Goal: Use online tool/utility: Utilize a website feature to perform a specific function

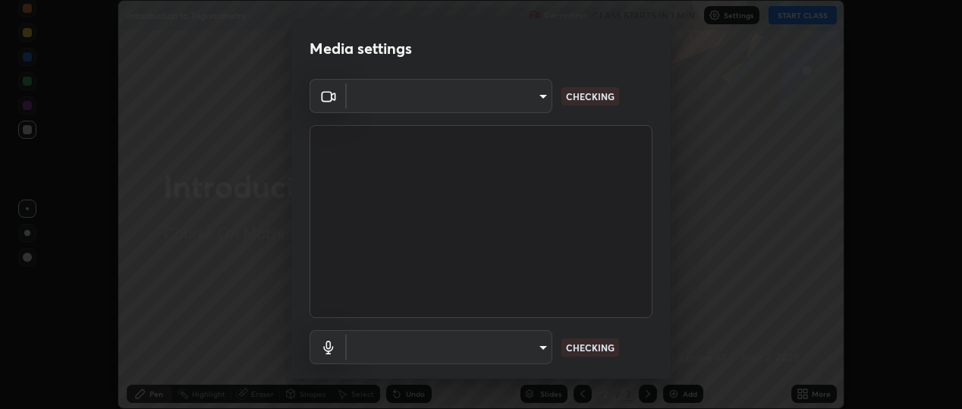
scroll to position [409, 962]
type input "d433ed813fb4edee8c11d5c728848fb9fc852375dd73a9997fb19bdb6919e816"
type input "communications"
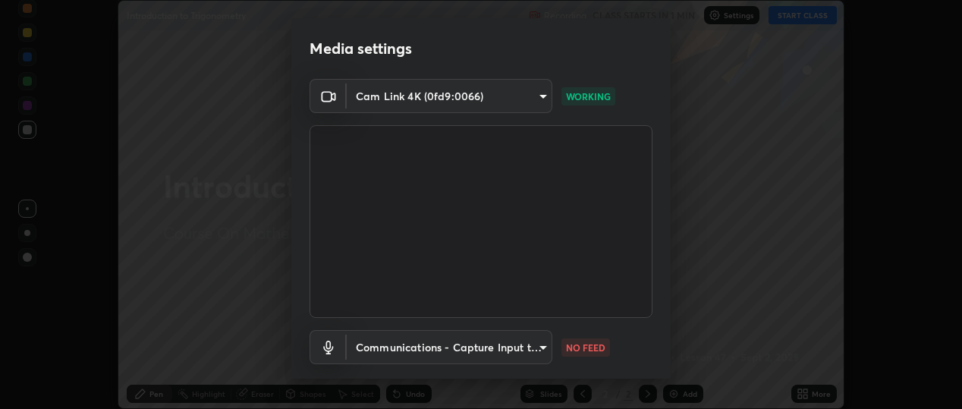
click at [524, 97] on body "Erase all Introduction to Trigonometry Recording CLASS STARTS IN 1 MIN Settings…" at bounding box center [481, 204] width 962 height 409
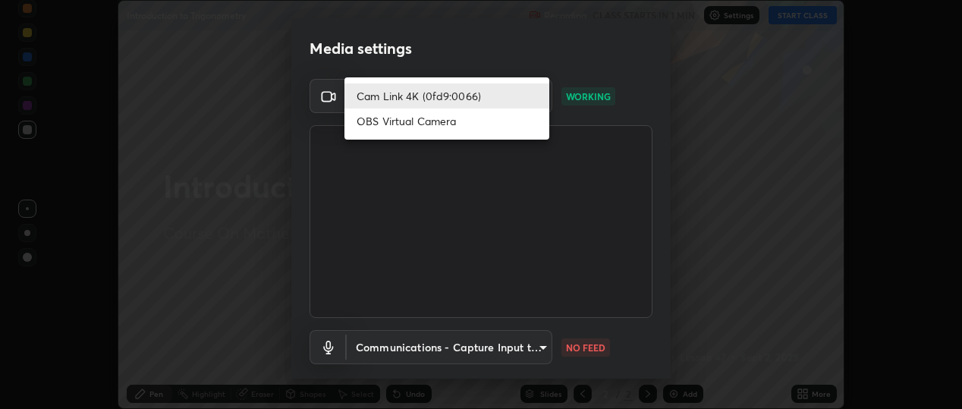
click at [462, 121] on li "OBS Virtual Camera" at bounding box center [447, 121] width 205 height 25
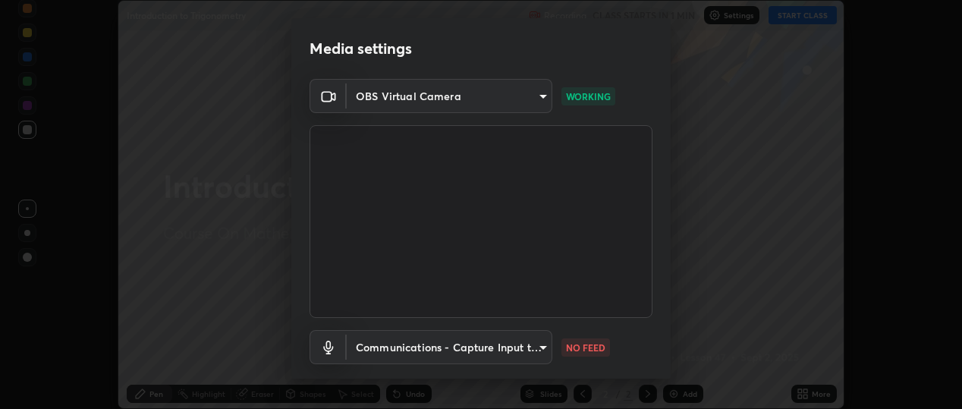
type input "b5ed76bf6ffec8510c1d67ae41352f00f6afc36978bae23b45774c159f9dd4cf"
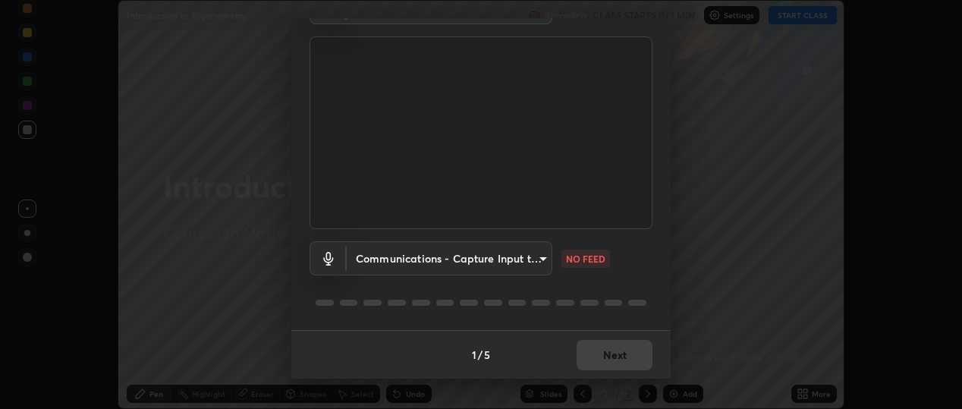
click at [523, 263] on body "Erase all Introduction to Trigonometry Recording CLASS STARTS IN 1 MIN Settings…" at bounding box center [481, 204] width 962 height 409
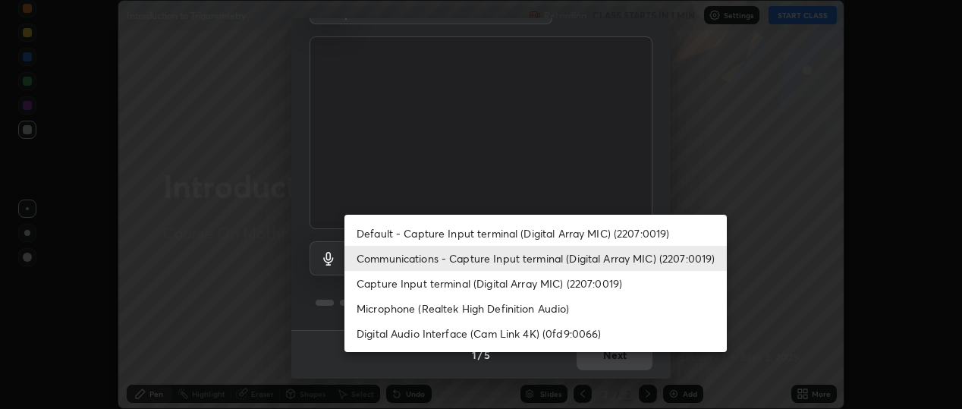
click at [509, 233] on li "Default - Capture Input terminal (Digital Array MIC) (2207:0019)" at bounding box center [536, 233] width 383 height 25
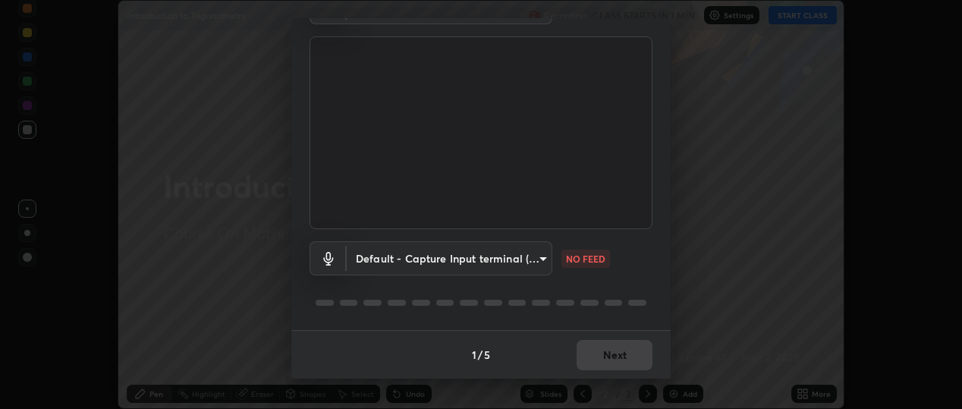
type input "default"
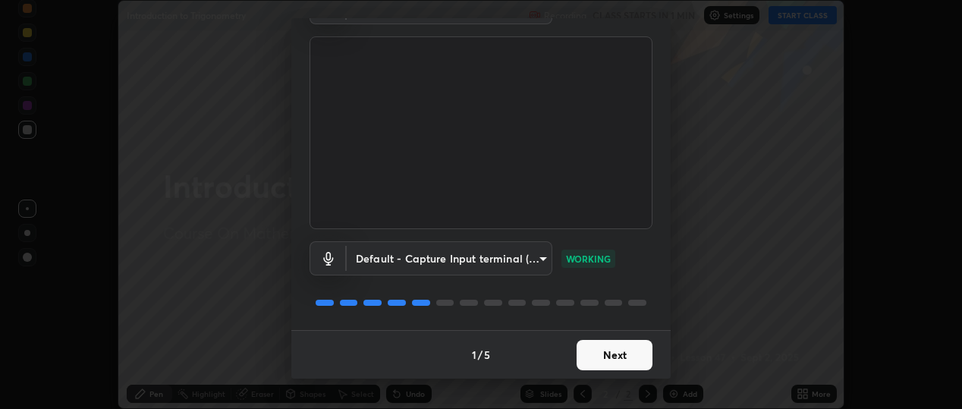
click at [598, 351] on button "Next" at bounding box center [615, 355] width 76 height 30
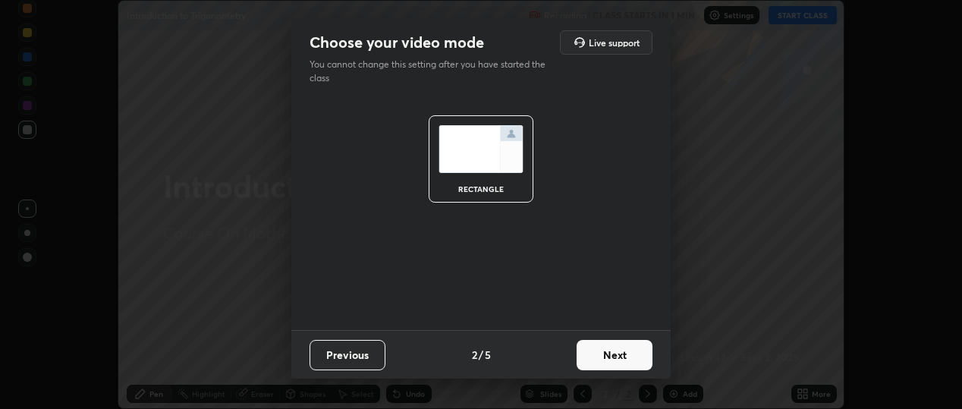
scroll to position [0, 0]
click at [606, 360] on button "Next" at bounding box center [615, 355] width 76 height 30
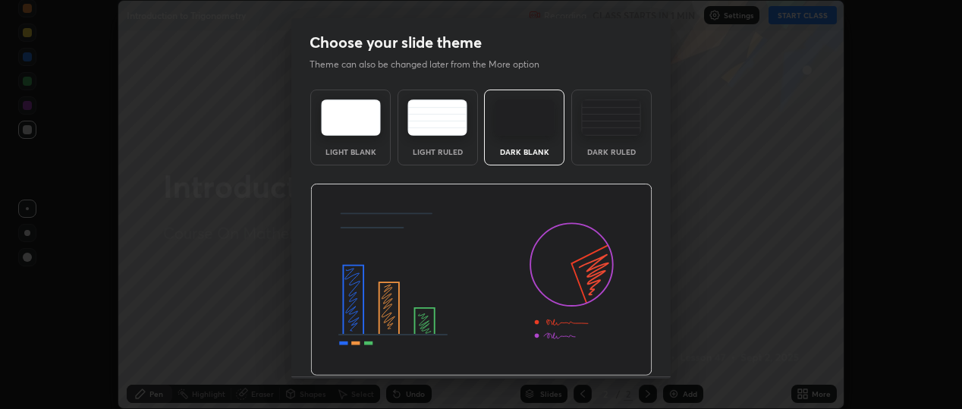
scroll to position [46, 0]
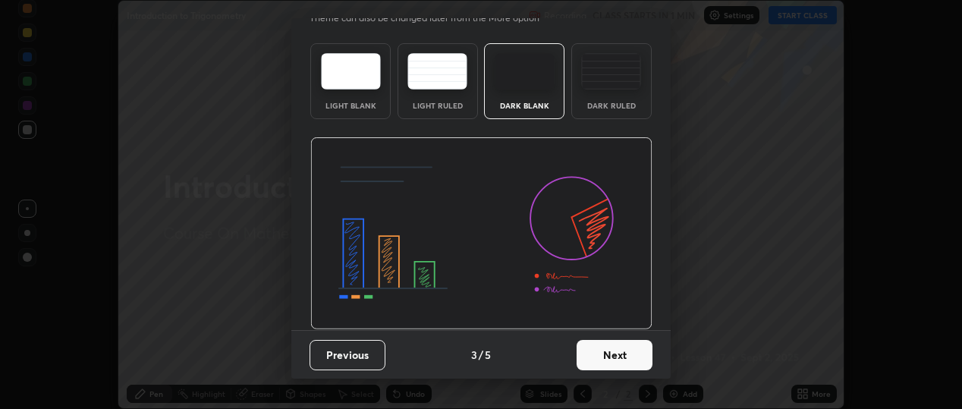
click at [617, 350] on button "Next" at bounding box center [615, 355] width 76 height 30
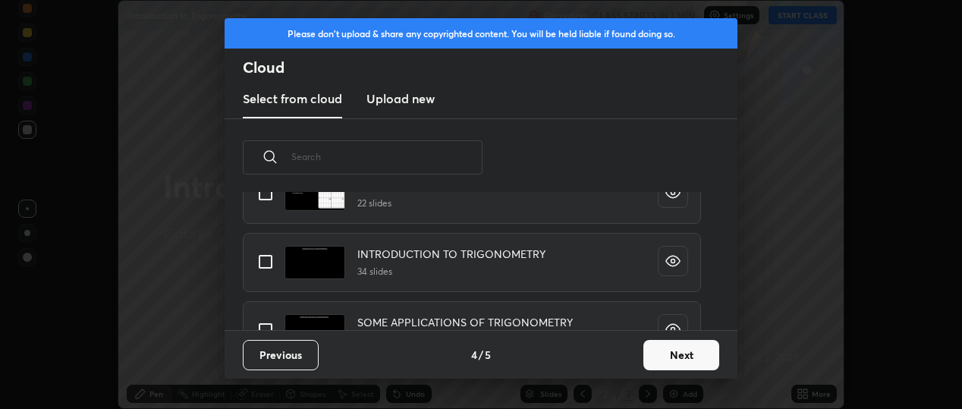
scroll to position [83, 0]
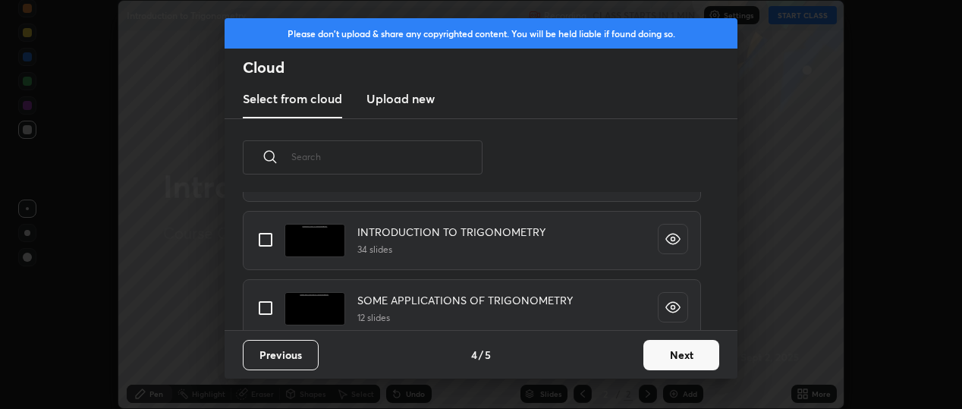
click at [261, 235] on input "grid" at bounding box center [266, 240] width 32 height 32
checkbox input "true"
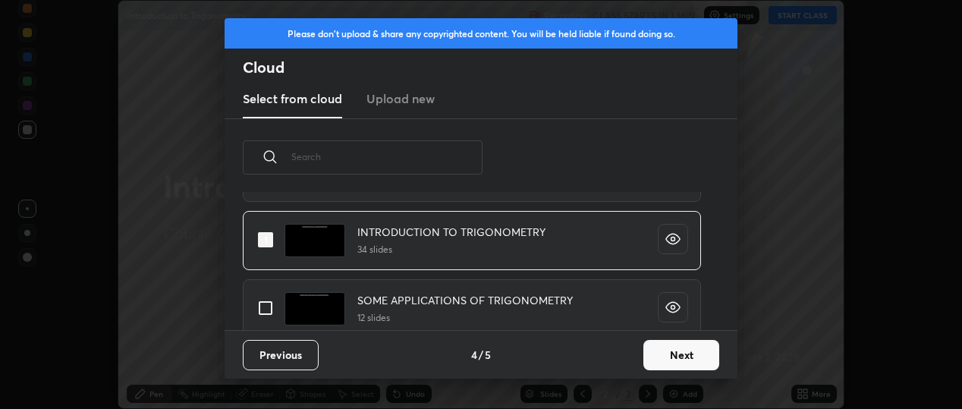
click at [665, 355] on button "Next" at bounding box center [682, 355] width 76 height 30
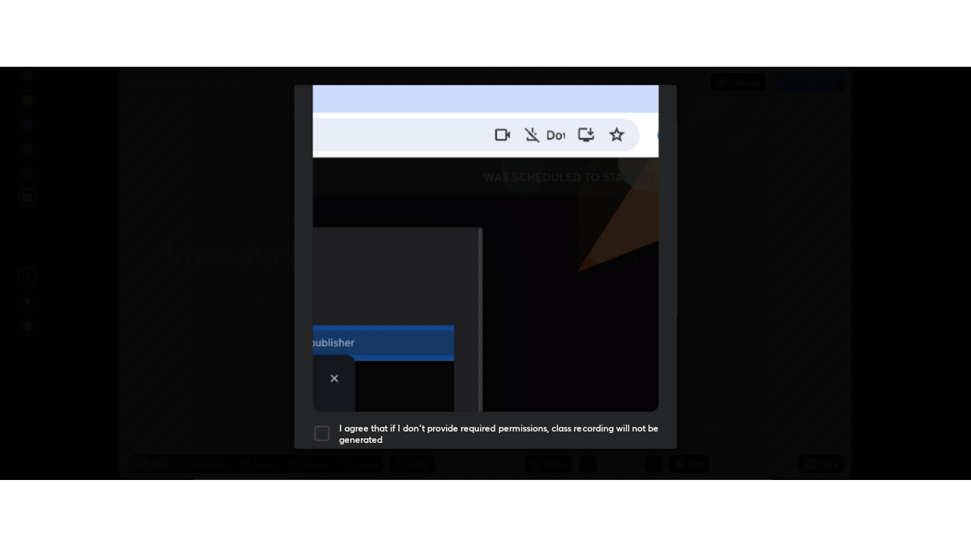
scroll to position [398, 0]
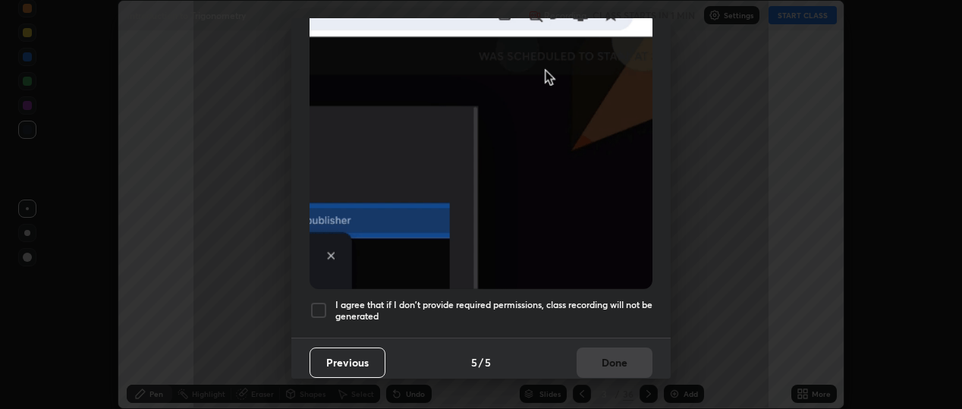
click at [316, 307] on div at bounding box center [319, 310] width 18 height 18
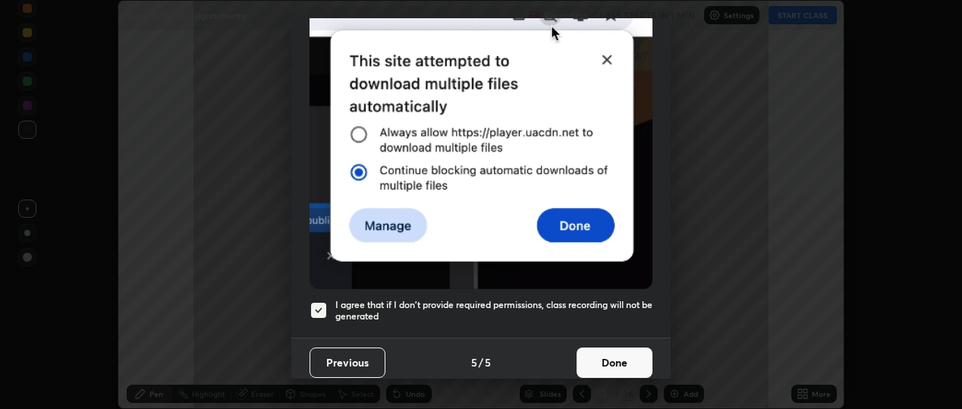
click at [600, 351] on button "Done" at bounding box center [615, 363] width 76 height 30
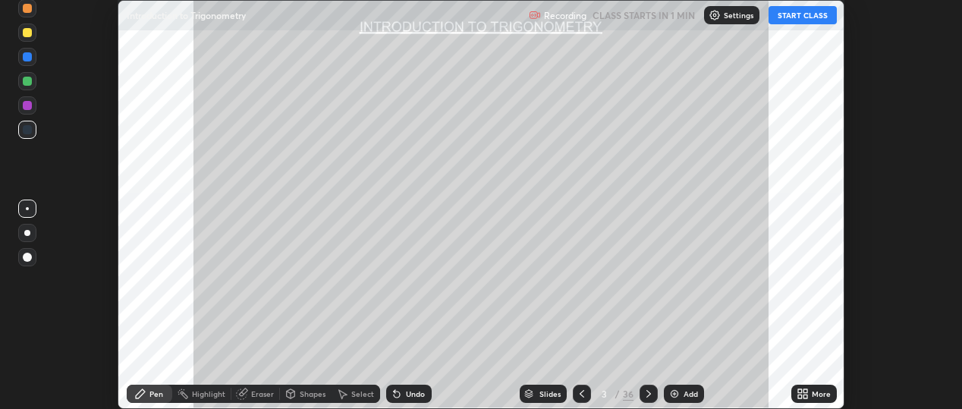
click at [804, 17] on button "START CLASS" at bounding box center [803, 15] width 68 height 18
click at [821, 393] on div "More" at bounding box center [821, 394] width 19 height 8
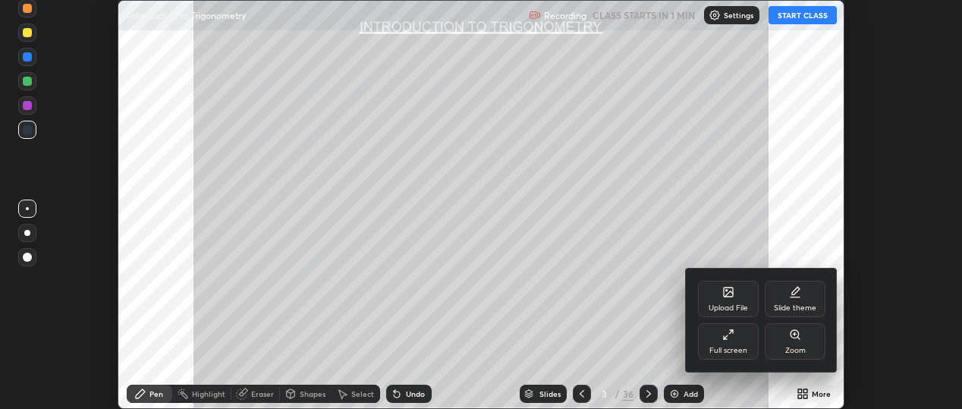
click at [738, 338] on div "Full screen" at bounding box center [728, 341] width 61 height 36
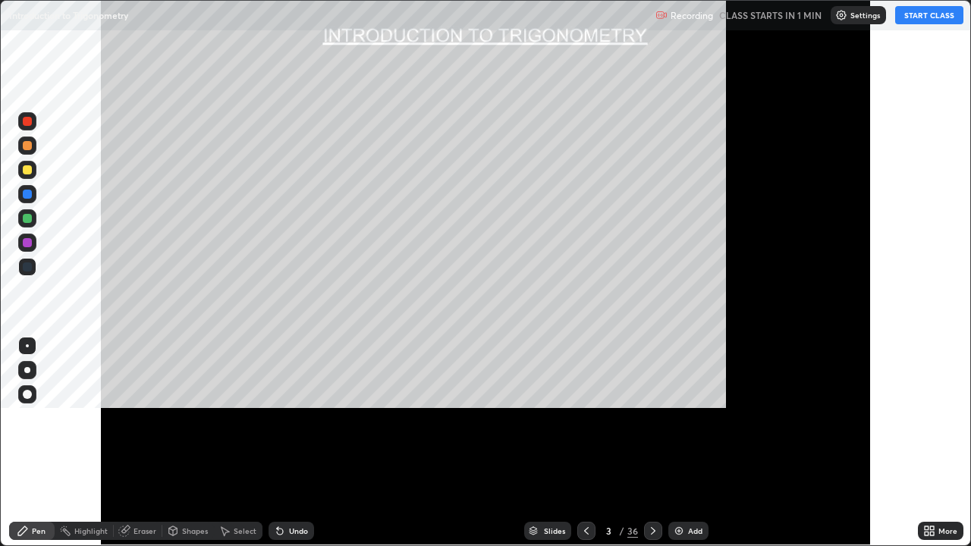
scroll to position [546, 971]
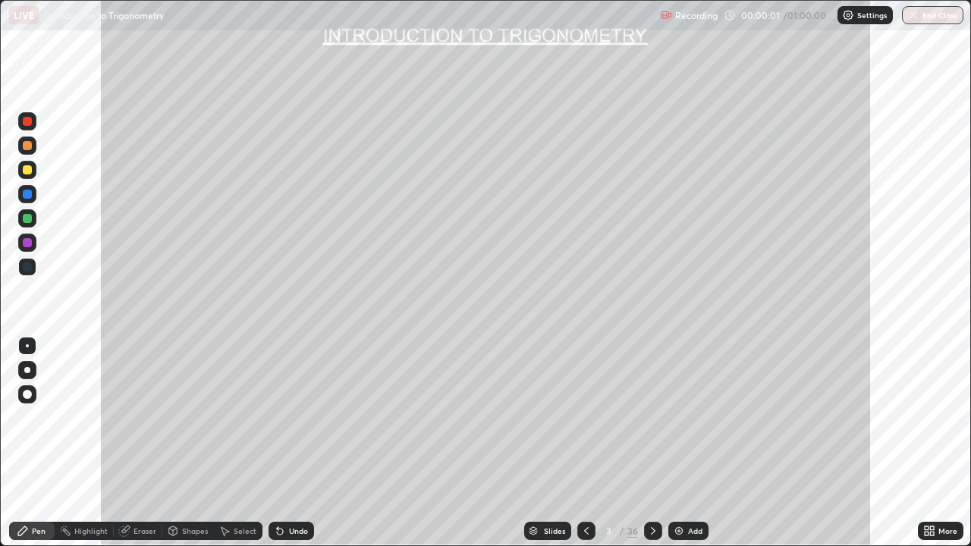
click at [548, 408] on div "Slides" at bounding box center [554, 531] width 21 height 8
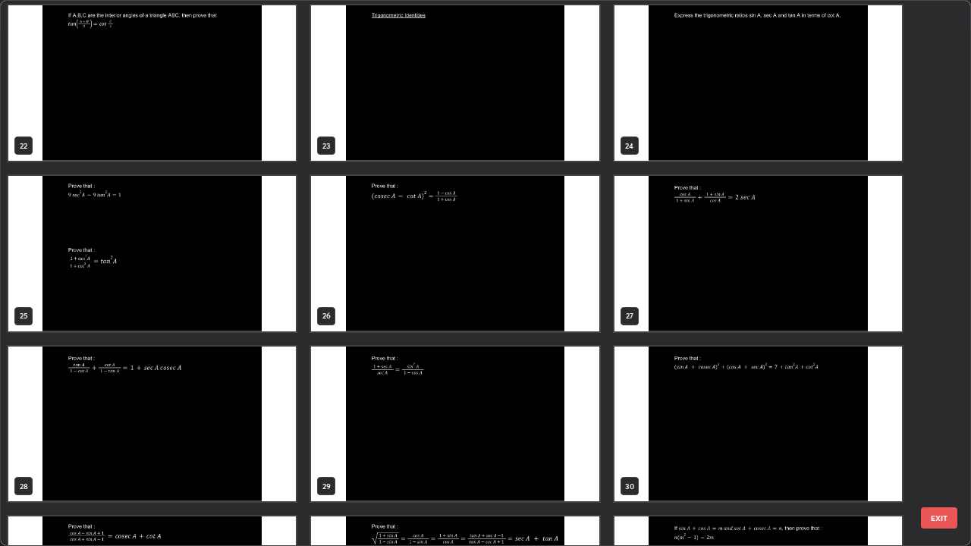
scroll to position [1196, 0]
click at [411, 269] on img "grid" at bounding box center [455, 254] width 288 height 156
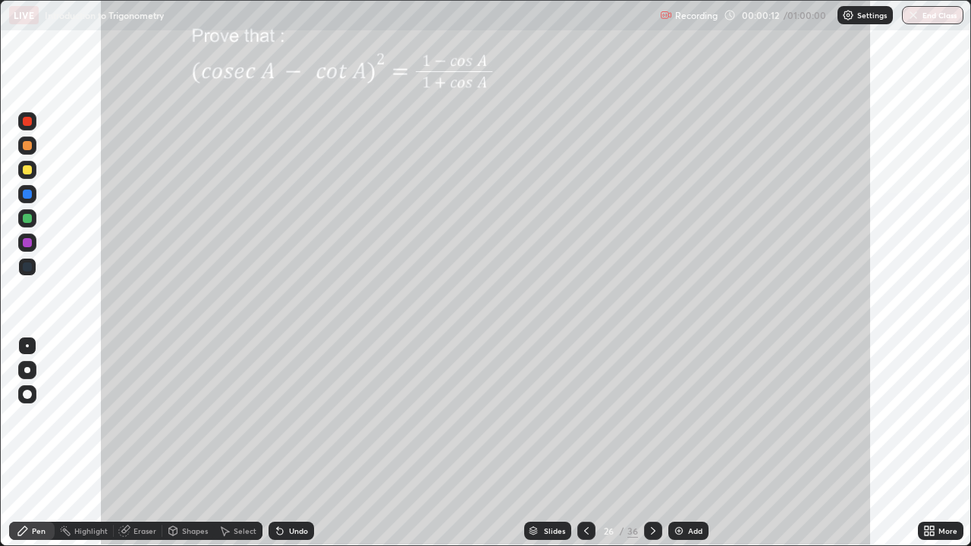
click at [26, 168] on div at bounding box center [27, 169] width 9 height 9
click at [581, 408] on icon at bounding box center [587, 531] width 12 height 12
click at [652, 408] on icon at bounding box center [653, 531] width 12 height 12
click at [653, 408] on icon at bounding box center [653, 531] width 5 height 8
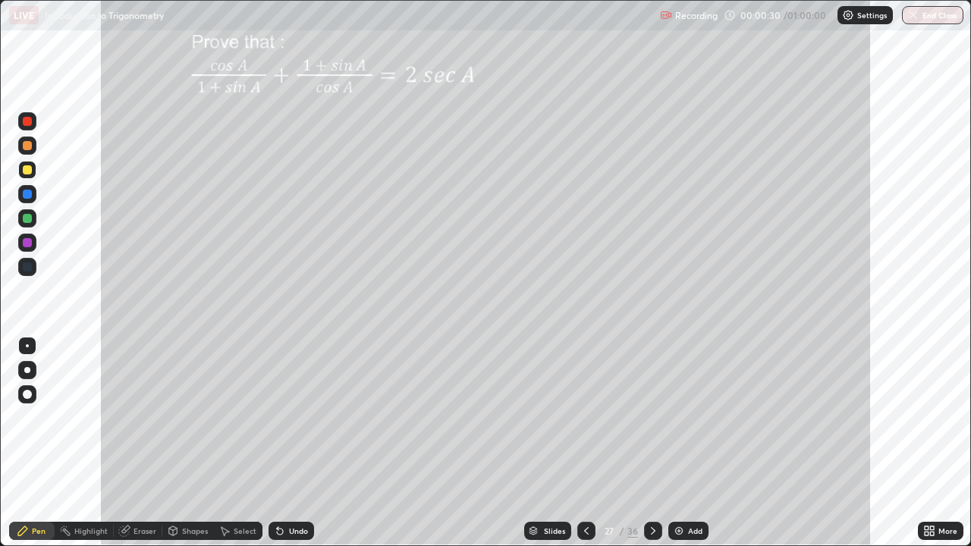
click at [27, 168] on div at bounding box center [27, 169] width 9 height 9
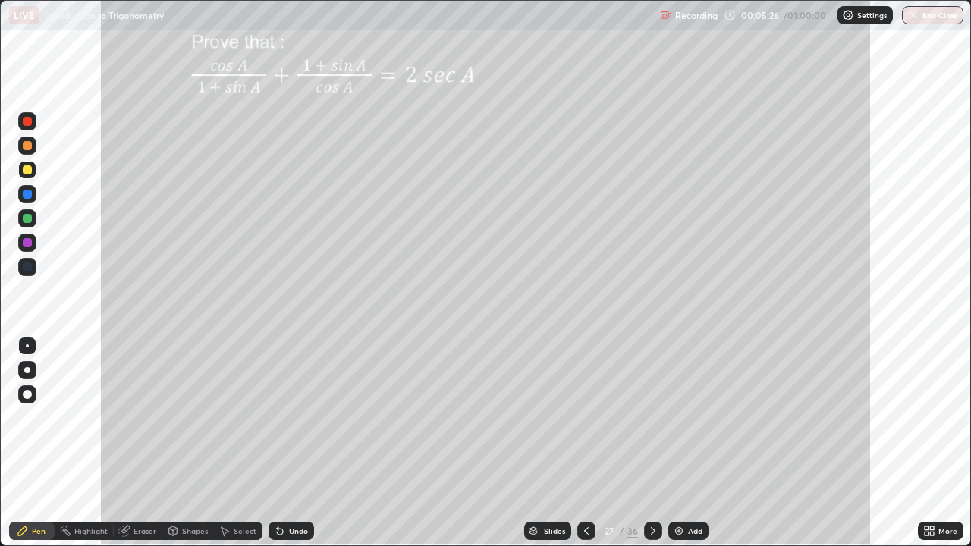
click at [27, 168] on div at bounding box center [27, 169] width 9 height 9
click at [292, 408] on div "Undo" at bounding box center [298, 531] width 19 height 8
click at [23, 147] on div at bounding box center [27, 145] width 9 height 9
click at [24, 146] on div at bounding box center [27, 145] width 9 height 9
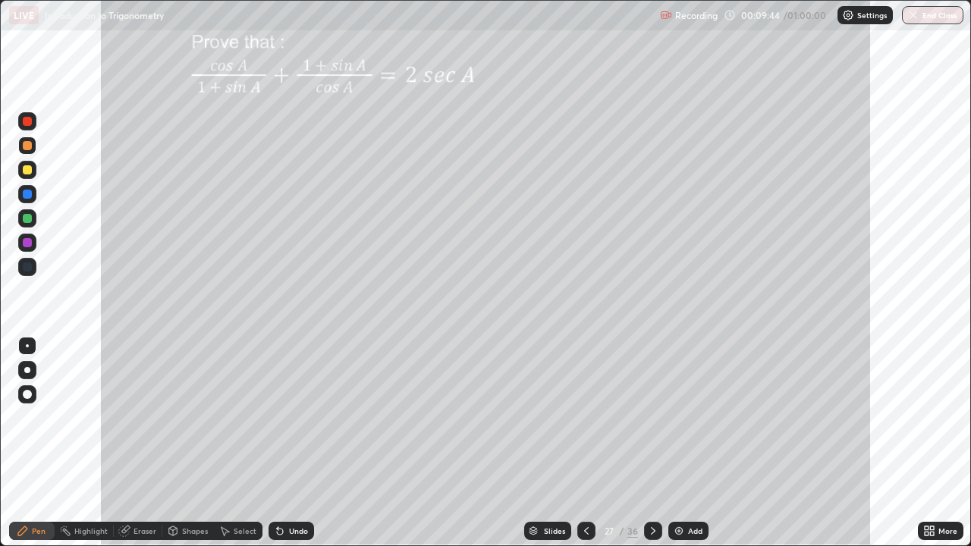
click at [24, 195] on div at bounding box center [27, 194] width 9 height 9
click at [25, 241] on div at bounding box center [27, 242] width 9 height 9
click at [291, 408] on div "Undo" at bounding box center [298, 531] width 19 height 8
click at [25, 173] on div at bounding box center [27, 169] width 9 height 9
click at [653, 408] on icon at bounding box center [653, 531] width 12 height 12
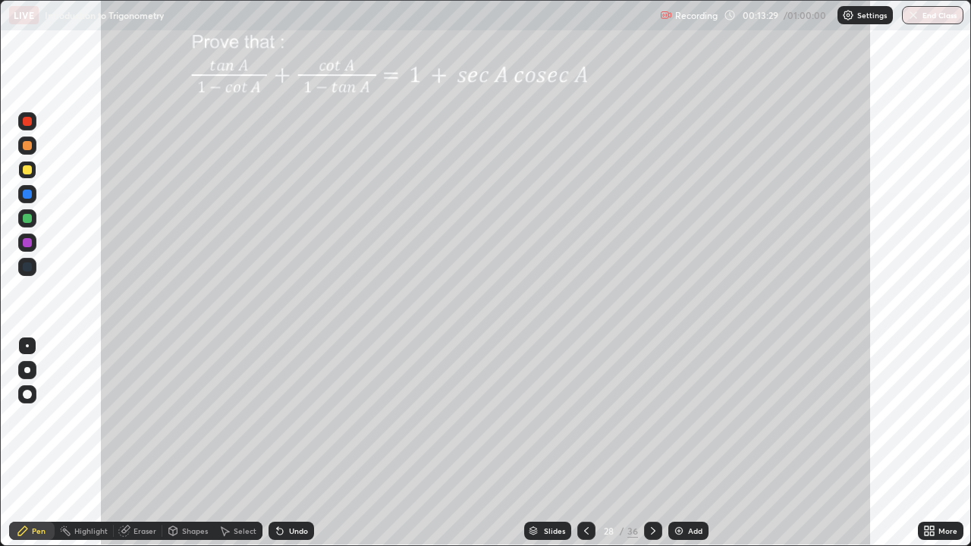
click at [28, 168] on div at bounding box center [27, 169] width 9 height 9
click at [27, 168] on div at bounding box center [27, 169] width 9 height 9
click at [27, 170] on div at bounding box center [27, 169] width 9 height 9
click at [31, 141] on div at bounding box center [27, 146] width 18 height 18
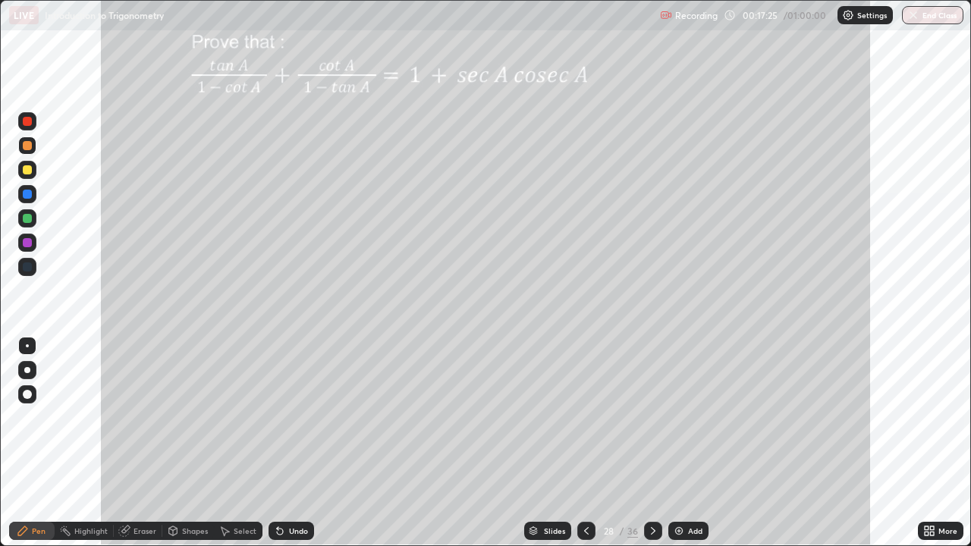
click at [293, 408] on div "Undo" at bounding box center [298, 531] width 19 height 8
click at [294, 408] on div "Undo" at bounding box center [298, 531] width 19 height 8
click at [30, 171] on div at bounding box center [27, 169] width 9 height 9
click at [297, 408] on div "Undo" at bounding box center [292, 531] width 46 height 18
click at [294, 408] on div "Undo" at bounding box center [298, 531] width 19 height 8
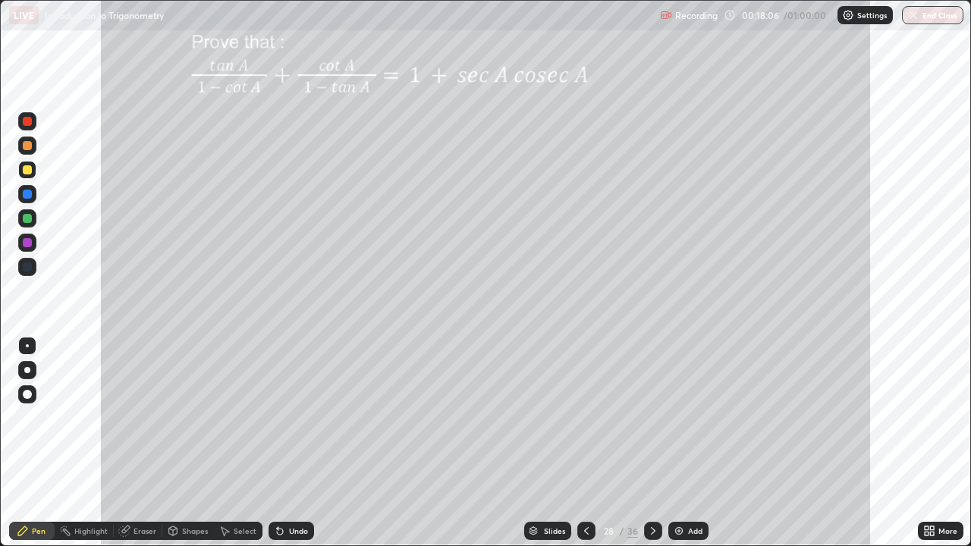
click at [30, 241] on div at bounding box center [27, 242] width 9 height 9
click at [26, 219] on div at bounding box center [27, 218] width 9 height 9
click at [295, 408] on div "Undo" at bounding box center [298, 531] width 19 height 8
click at [197, 408] on div "Shapes" at bounding box center [195, 531] width 26 height 8
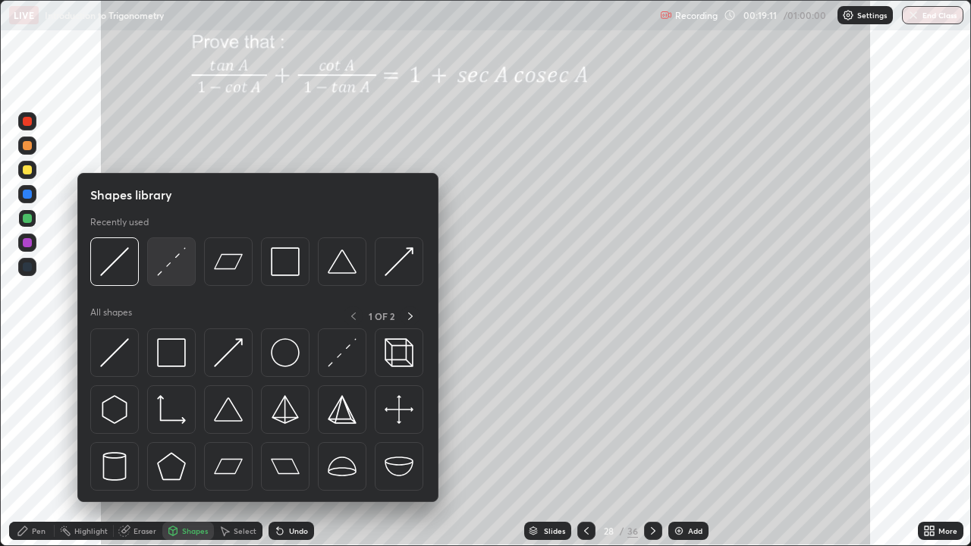
click at [168, 271] on img at bounding box center [171, 261] width 29 height 29
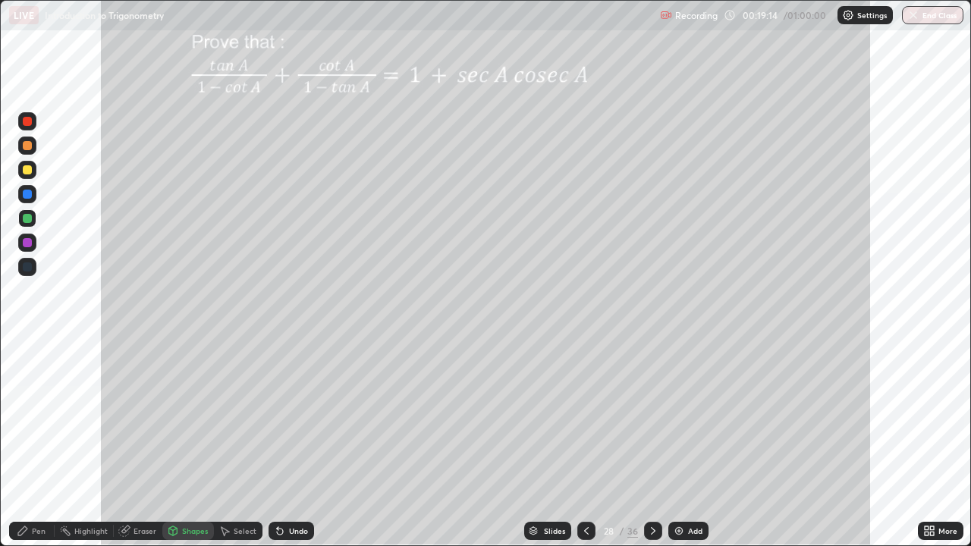
click at [47, 408] on div "Pen" at bounding box center [32, 531] width 46 height 18
click at [28, 174] on div at bounding box center [27, 169] width 9 height 9
click at [94, 408] on div "Highlight" at bounding box center [90, 531] width 33 height 8
click at [32, 408] on div "Pen" at bounding box center [39, 531] width 14 height 8
click at [33, 244] on div at bounding box center [27, 243] width 18 height 18
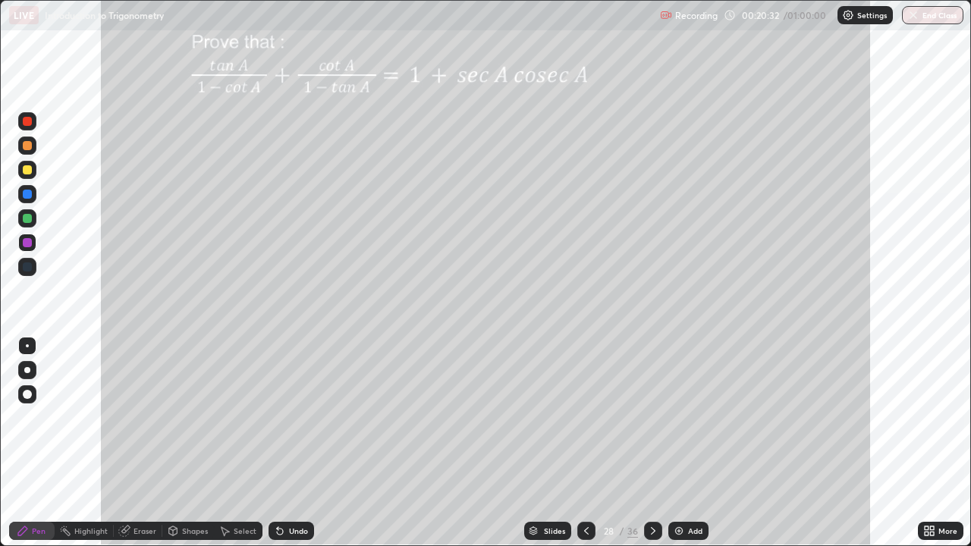
click at [28, 194] on div at bounding box center [27, 194] width 9 height 9
click at [27, 219] on div at bounding box center [27, 218] width 9 height 9
click at [87, 408] on div "Highlight" at bounding box center [90, 531] width 33 height 8
click at [90, 408] on div "Highlight" at bounding box center [90, 531] width 33 height 8
click at [24, 408] on icon at bounding box center [22, 531] width 9 height 9
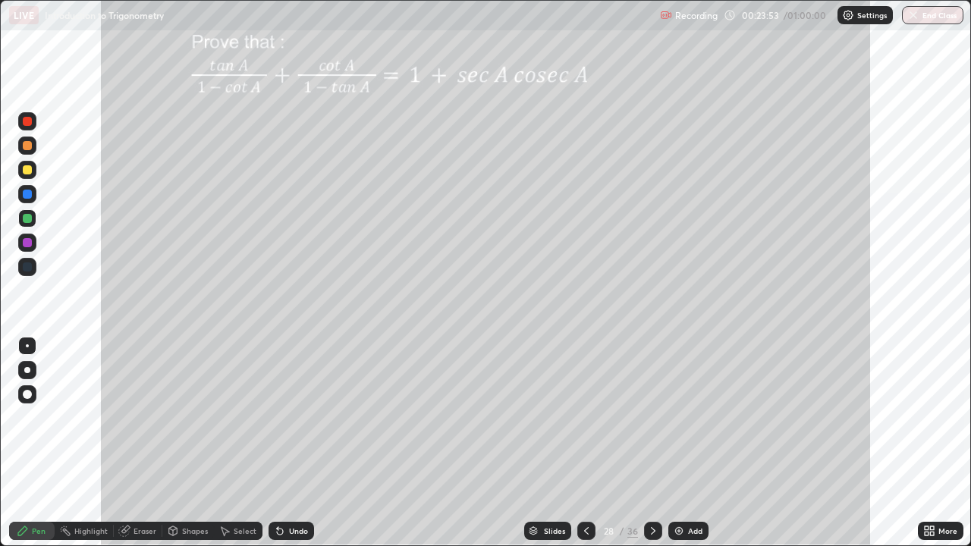
click at [24, 170] on div at bounding box center [27, 169] width 9 height 9
click at [650, 408] on icon at bounding box center [653, 531] width 12 height 12
click at [28, 168] on div at bounding box center [27, 169] width 9 height 9
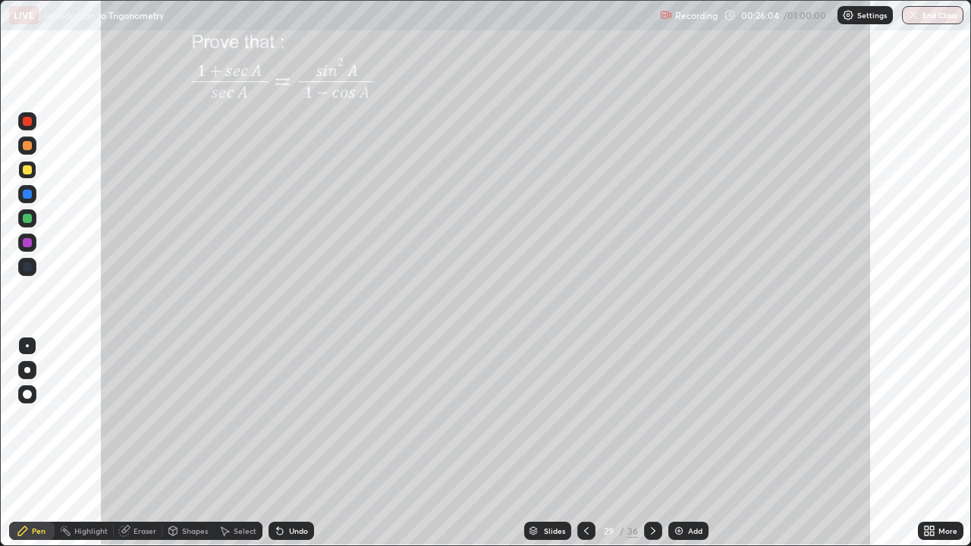
click at [21, 168] on div at bounding box center [27, 170] width 18 height 18
click at [26, 171] on div at bounding box center [27, 169] width 9 height 9
click at [26, 144] on div at bounding box center [27, 145] width 9 height 9
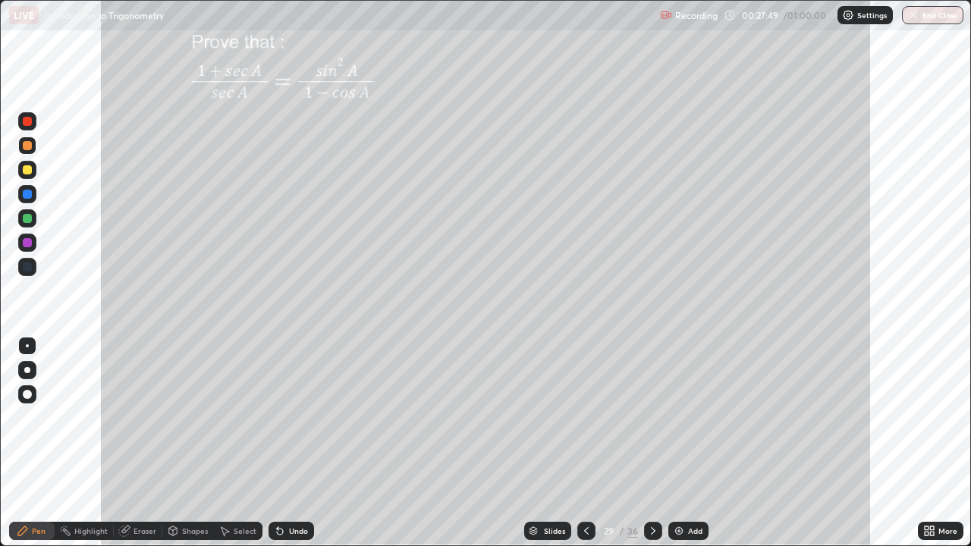
click at [244, 408] on div "Select" at bounding box center [245, 531] width 23 height 8
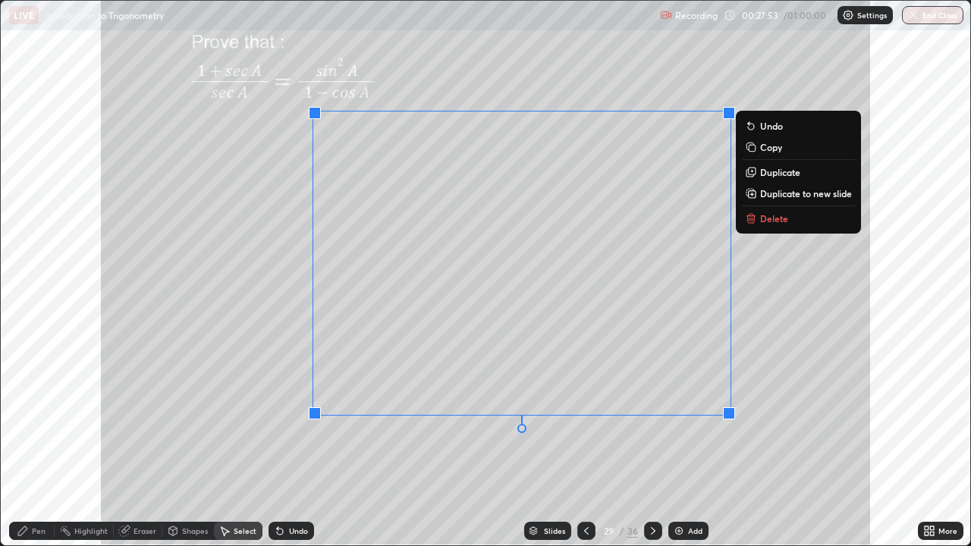
click at [388, 408] on div "0 ° Undo Copy Duplicate Duplicate to new slide Delete" at bounding box center [486, 273] width 970 height 545
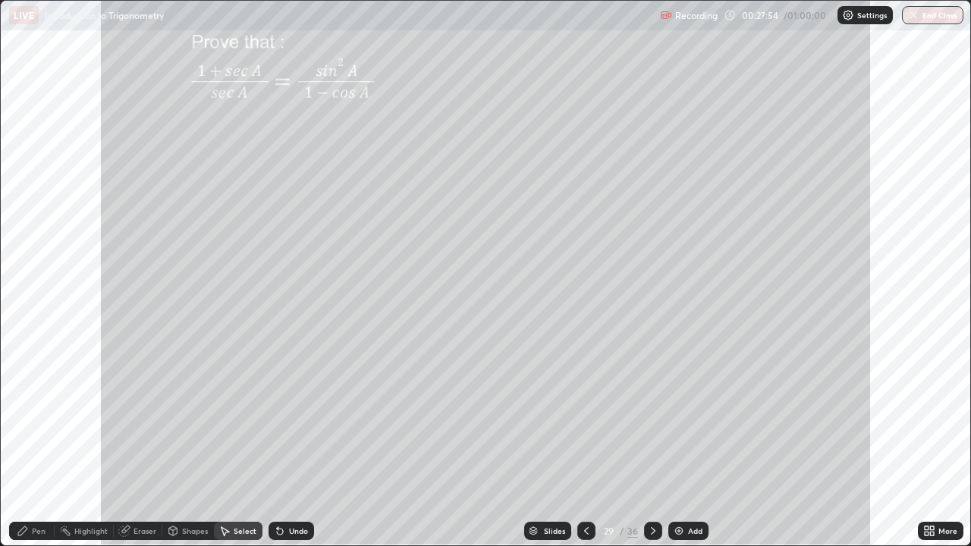
click at [36, 408] on div "Pen" at bounding box center [39, 531] width 14 height 8
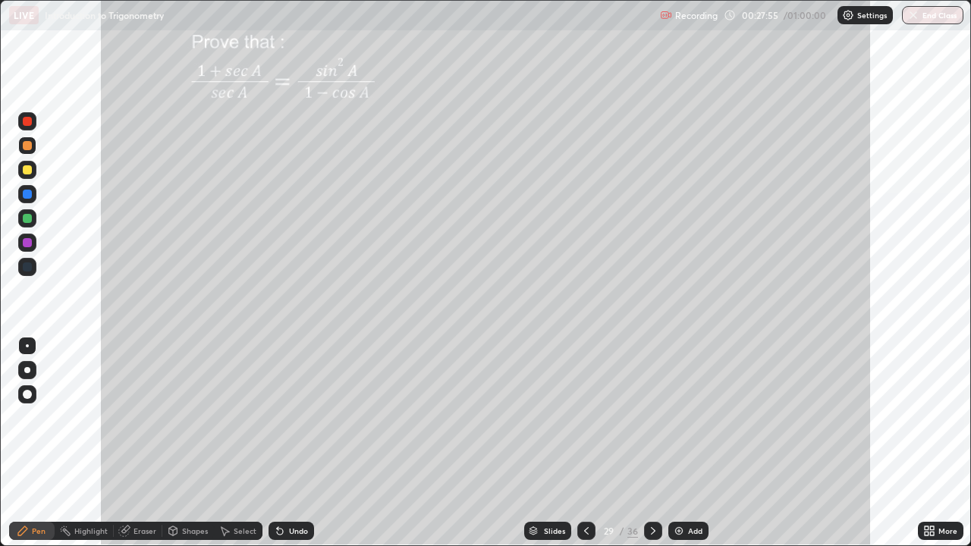
click at [25, 222] on div at bounding box center [27, 218] width 9 height 9
click at [30, 165] on div at bounding box center [27, 170] width 18 height 18
click at [28, 168] on div at bounding box center [27, 169] width 9 height 9
click at [650, 408] on icon at bounding box center [653, 531] width 12 height 12
click at [28, 122] on div at bounding box center [27, 121] width 9 height 9
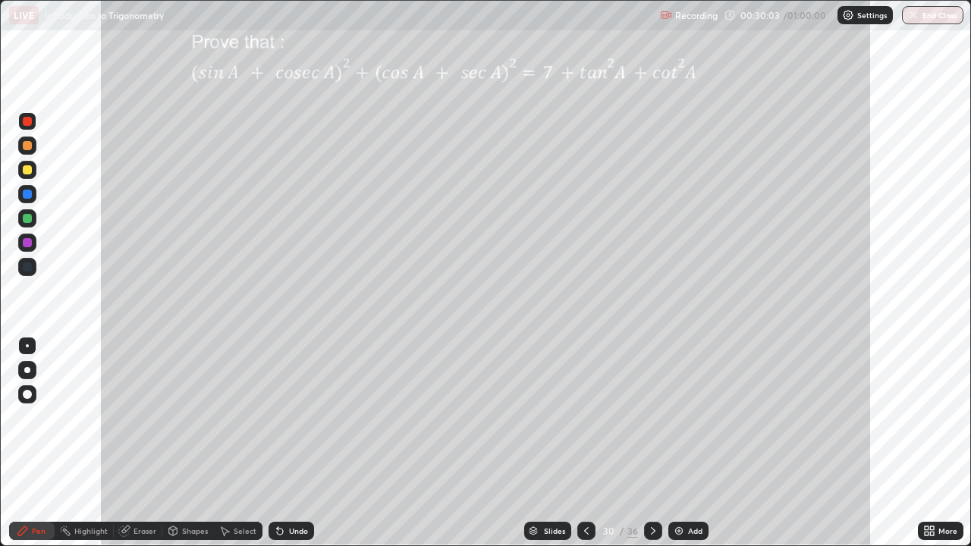
click at [27, 172] on div at bounding box center [27, 169] width 9 height 9
click at [27, 168] on div at bounding box center [27, 169] width 9 height 9
click at [27, 171] on div at bounding box center [27, 169] width 9 height 9
click at [29, 146] on div at bounding box center [27, 145] width 9 height 9
click at [29, 217] on div at bounding box center [27, 218] width 9 height 9
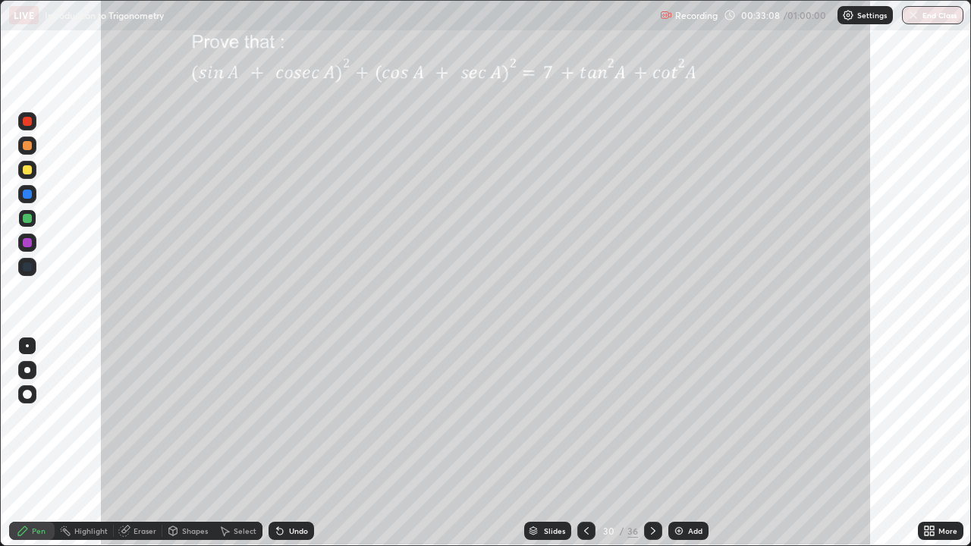
click at [32, 191] on div at bounding box center [27, 194] width 18 height 18
click at [28, 241] on div at bounding box center [27, 242] width 9 height 9
click at [27, 146] on div at bounding box center [27, 145] width 9 height 9
click at [28, 169] on div at bounding box center [27, 169] width 9 height 9
click at [31, 171] on div at bounding box center [27, 169] width 9 height 9
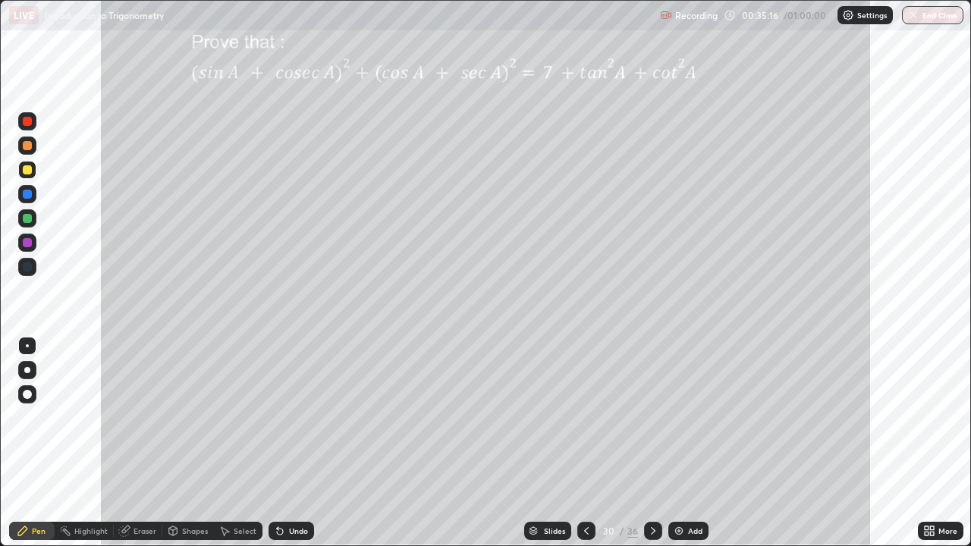
click at [653, 408] on icon at bounding box center [653, 531] width 5 height 8
click at [29, 169] on div at bounding box center [27, 169] width 9 height 9
click at [32, 124] on div at bounding box center [27, 121] width 18 height 18
click at [29, 168] on div at bounding box center [27, 169] width 9 height 9
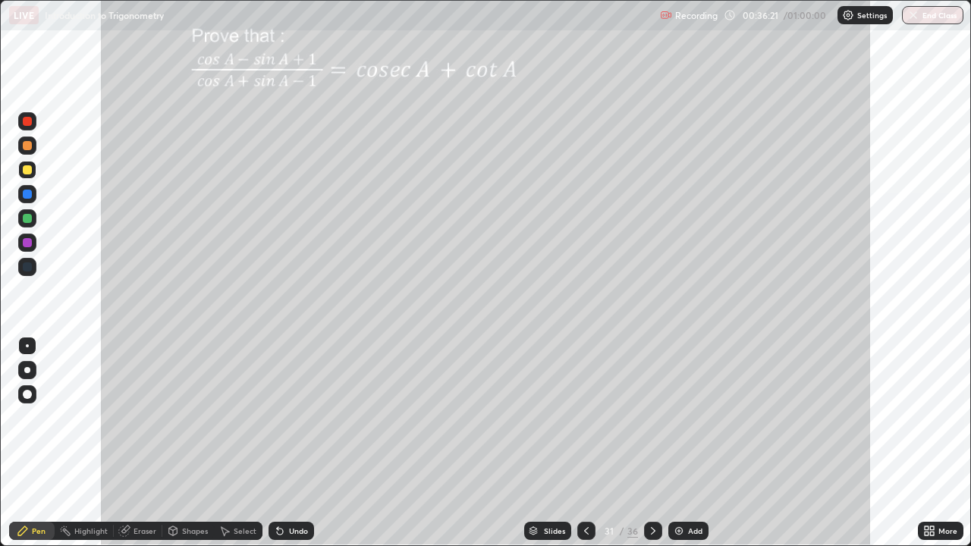
click at [30, 171] on div at bounding box center [27, 169] width 9 height 9
click at [26, 166] on div at bounding box center [27, 169] width 9 height 9
click at [27, 172] on div at bounding box center [27, 169] width 9 height 9
click at [27, 167] on div at bounding box center [27, 169] width 9 height 9
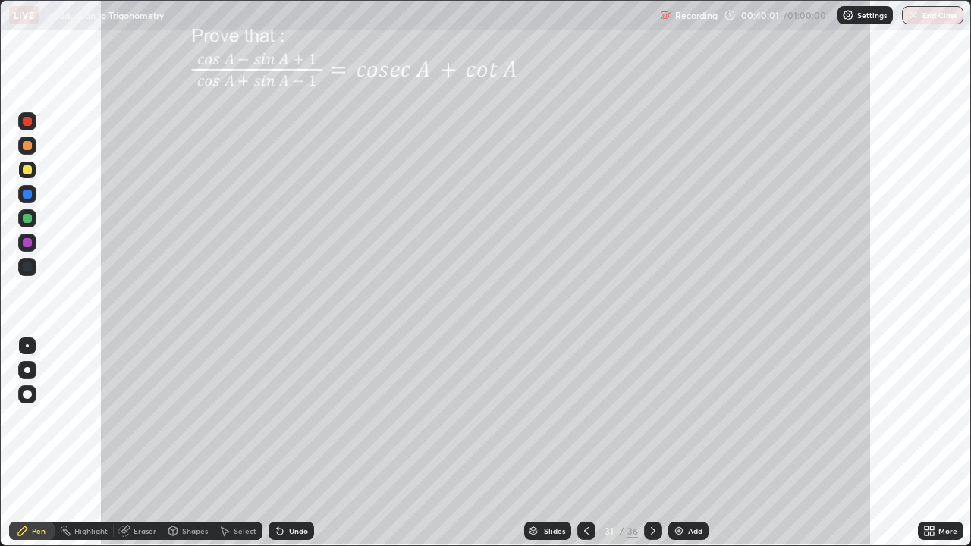
click at [27, 167] on div at bounding box center [27, 169] width 9 height 9
click at [26, 172] on div at bounding box center [27, 169] width 9 height 9
click at [291, 408] on div "Undo" at bounding box center [289, 531] width 52 height 30
click at [299, 408] on div "Undo" at bounding box center [298, 531] width 19 height 8
click at [294, 408] on div "Undo" at bounding box center [298, 531] width 19 height 8
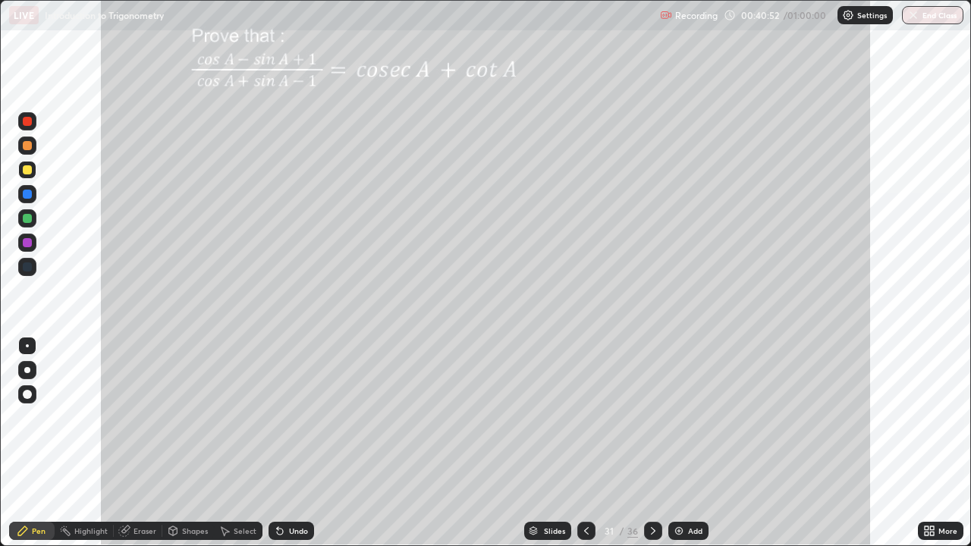
click at [294, 408] on div "Undo" at bounding box center [298, 531] width 19 height 8
click at [28, 152] on div at bounding box center [27, 146] width 18 height 18
click at [290, 408] on div "Undo" at bounding box center [292, 531] width 46 height 18
click at [289, 408] on div "Undo" at bounding box center [289, 531] width 52 height 30
click at [23, 217] on div at bounding box center [27, 218] width 9 height 9
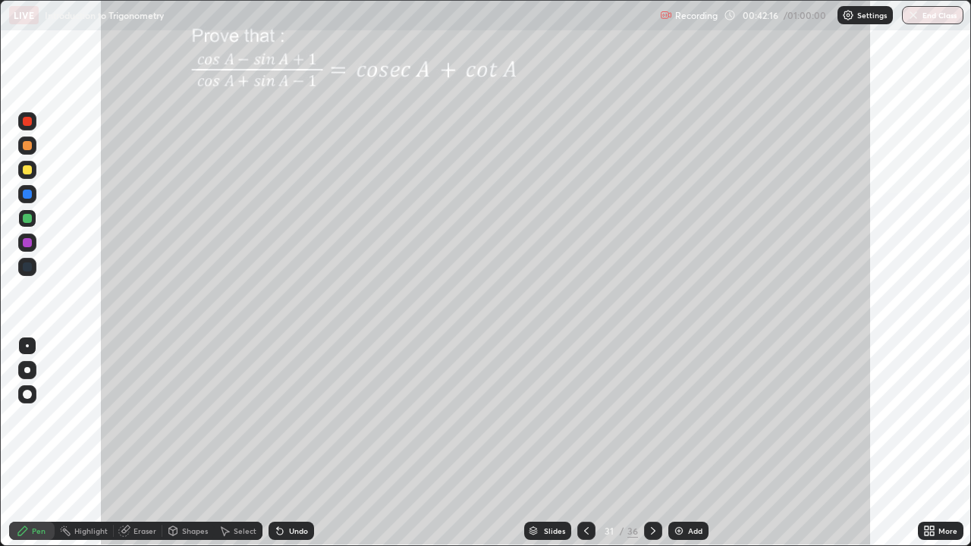
click at [292, 408] on div "Undo" at bounding box center [298, 531] width 19 height 8
click at [140, 408] on div "Eraser" at bounding box center [145, 531] width 23 height 8
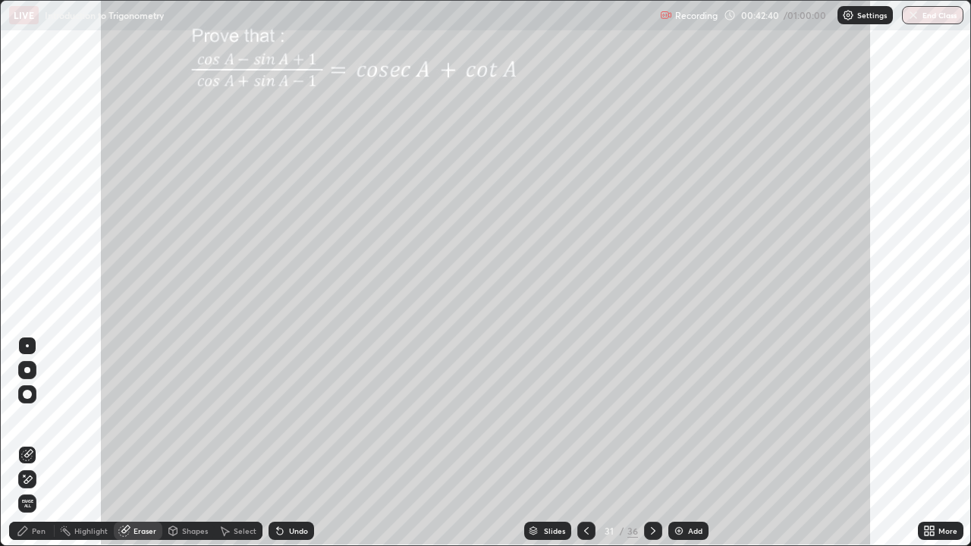
click at [31, 408] on icon at bounding box center [27, 480] width 12 height 13
click at [34, 408] on div "Pen" at bounding box center [39, 531] width 14 height 8
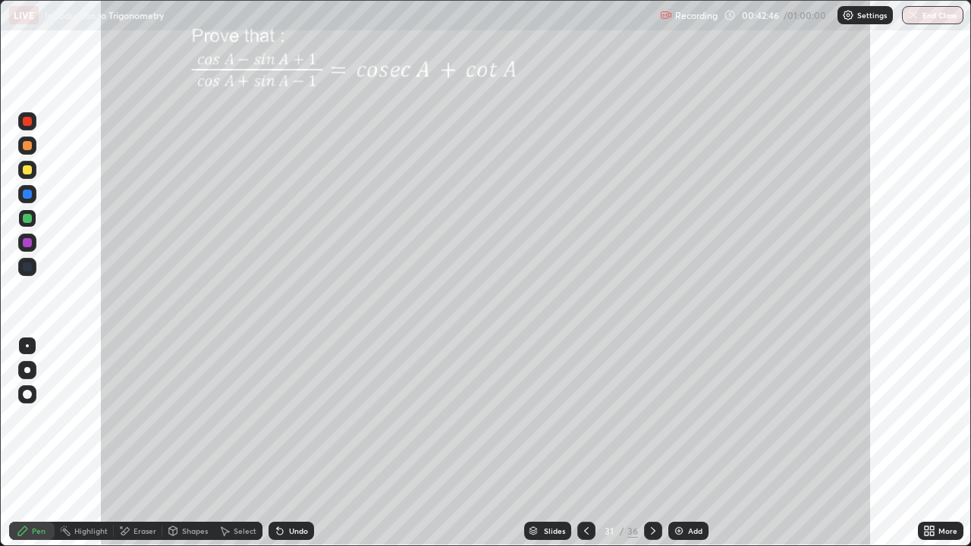
click at [24, 245] on div at bounding box center [27, 242] width 9 height 9
click at [27, 244] on div at bounding box center [27, 242] width 9 height 9
click at [27, 195] on div at bounding box center [27, 194] width 9 height 9
click at [298, 408] on div "Undo" at bounding box center [298, 531] width 19 height 8
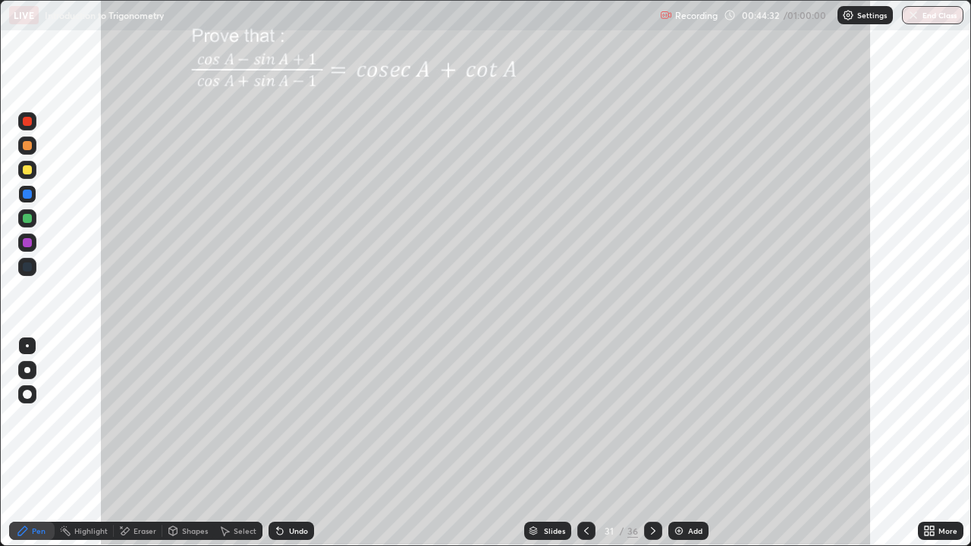
click at [24, 153] on div at bounding box center [27, 146] width 18 height 18
click at [30, 152] on div at bounding box center [27, 146] width 18 height 18
click at [93, 408] on div "Highlight" at bounding box center [90, 531] width 33 height 8
click at [27, 408] on div "Pen" at bounding box center [32, 531] width 46 height 18
click at [286, 408] on div "Undo" at bounding box center [292, 531] width 46 height 18
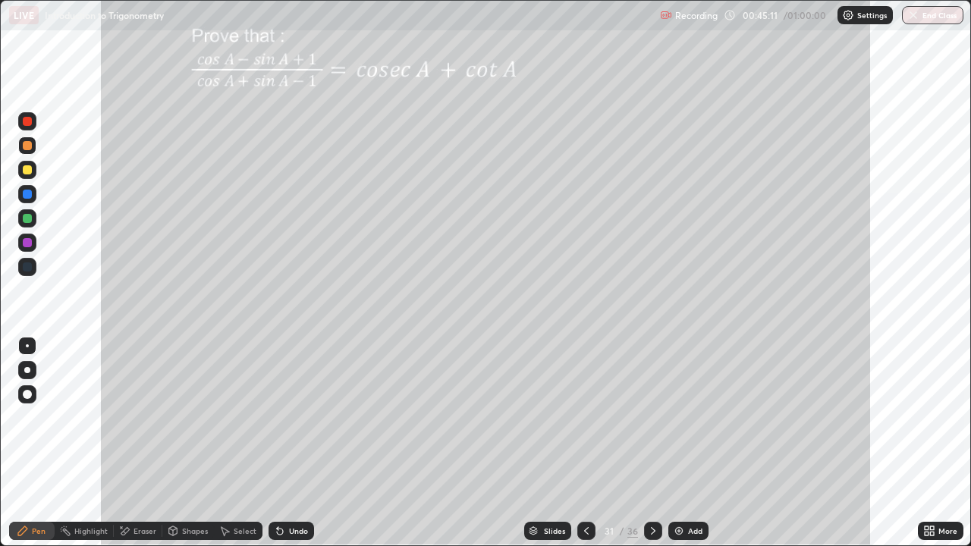
click at [286, 408] on div "Undo" at bounding box center [292, 531] width 46 height 18
click at [285, 408] on div "Undo" at bounding box center [292, 531] width 46 height 18
click at [244, 408] on div "Select" at bounding box center [238, 531] width 49 height 18
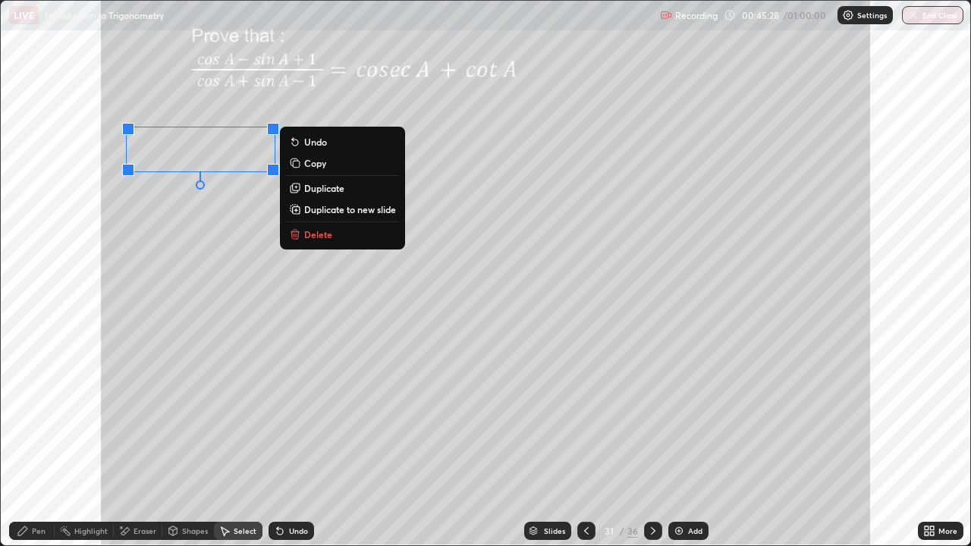
click at [329, 210] on p "Duplicate to new slide" at bounding box center [350, 209] width 92 height 12
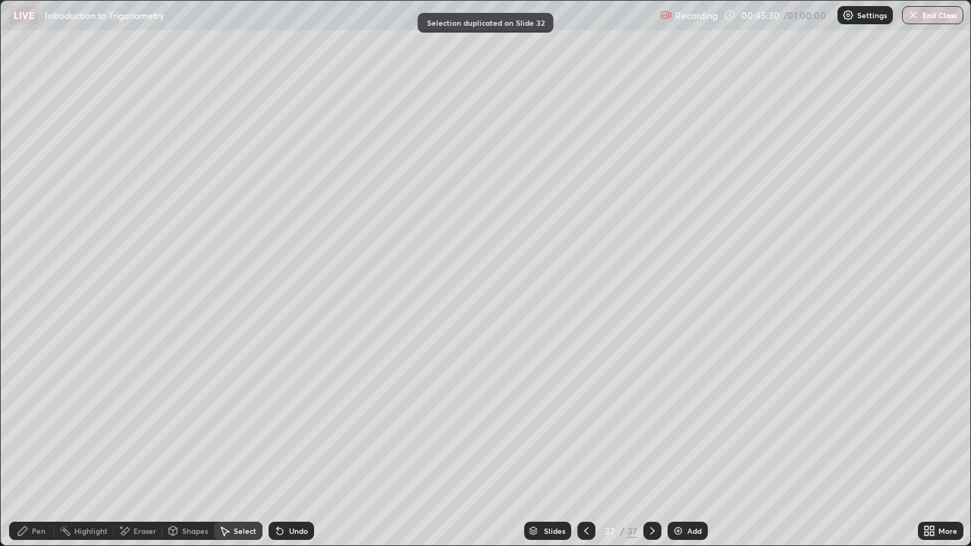
click at [582, 408] on icon at bounding box center [587, 531] width 12 height 12
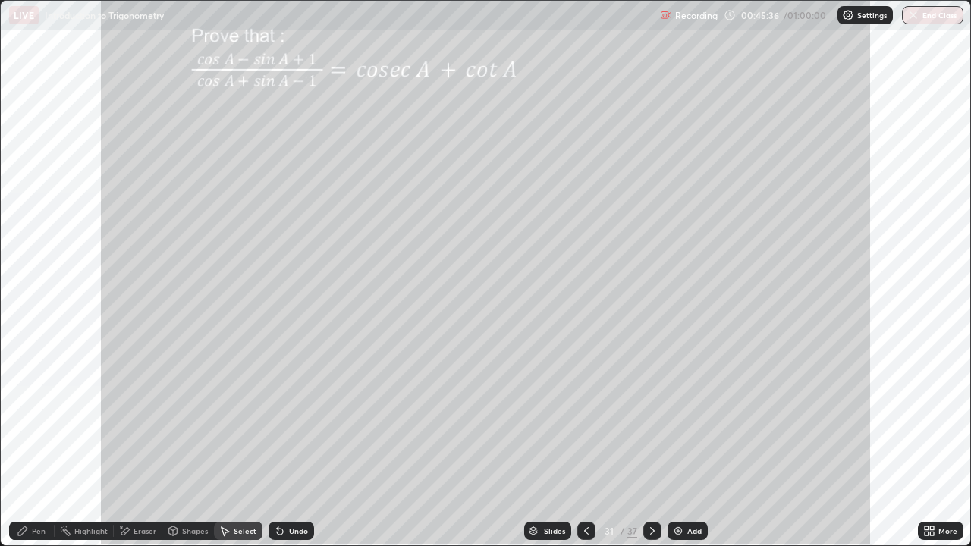
click at [36, 408] on div "Pen" at bounding box center [39, 531] width 14 height 8
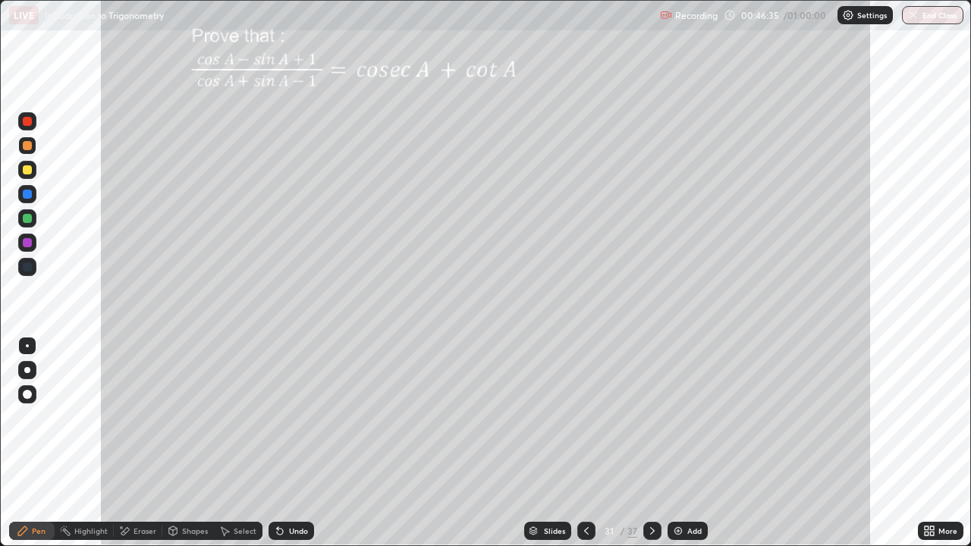
click at [653, 408] on icon at bounding box center [653, 531] width 12 height 12
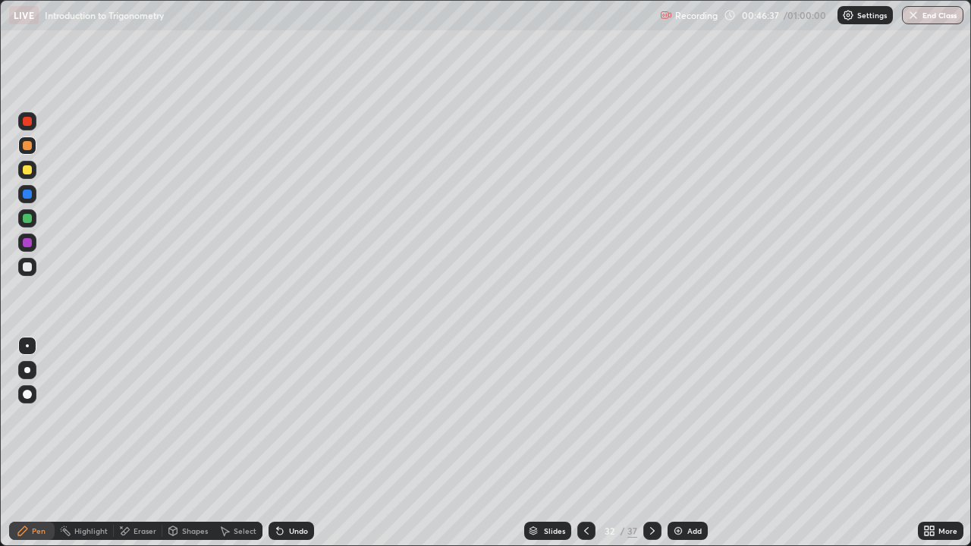
click at [21, 261] on div at bounding box center [27, 267] width 18 height 18
click at [27, 173] on div at bounding box center [27, 169] width 9 height 9
click at [288, 408] on div "Undo" at bounding box center [289, 531] width 52 height 30
click at [27, 224] on div at bounding box center [27, 218] width 18 height 18
click at [295, 408] on div "Undo" at bounding box center [298, 531] width 19 height 8
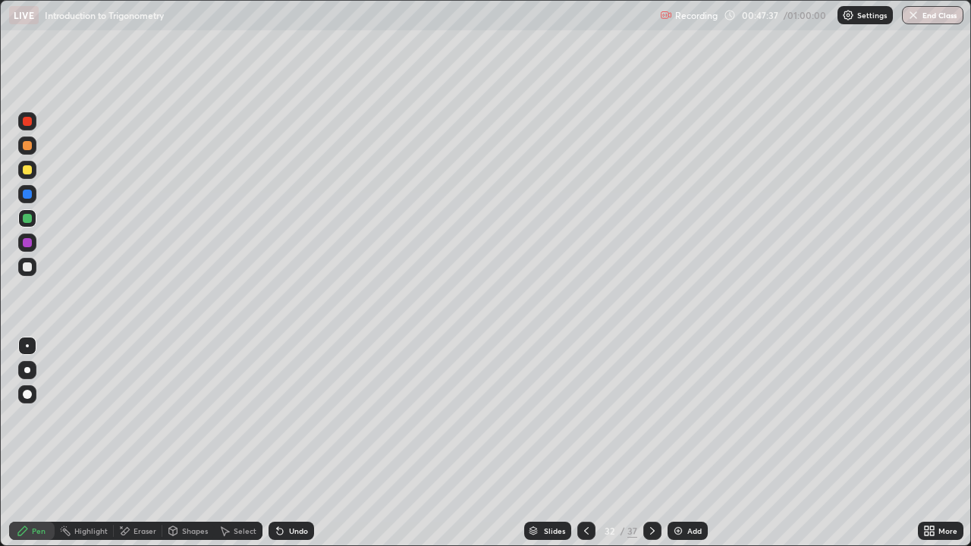
click at [25, 173] on div at bounding box center [27, 169] width 9 height 9
click at [186, 408] on div "Shapes" at bounding box center [195, 531] width 26 height 8
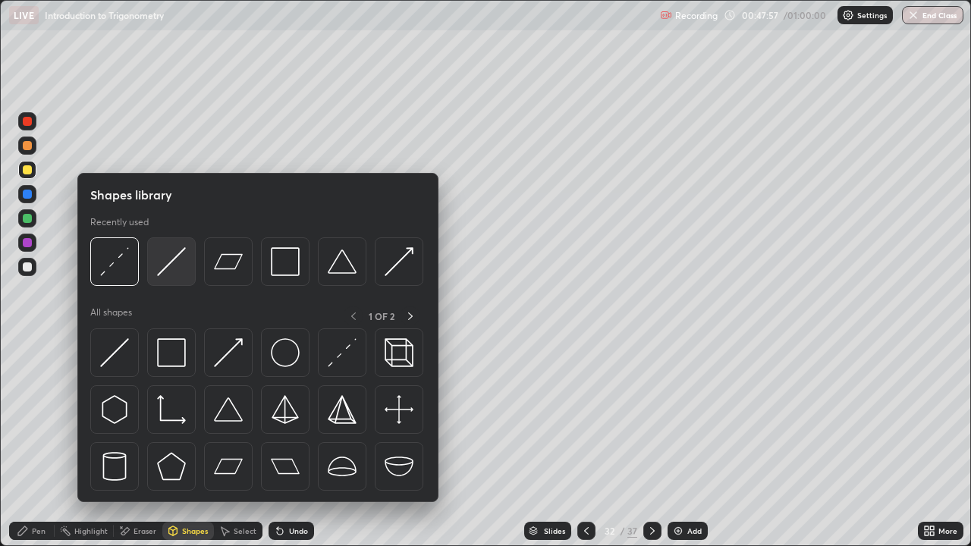
click at [165, 271] on img at bounding box center [171, 261] width 29 height 29
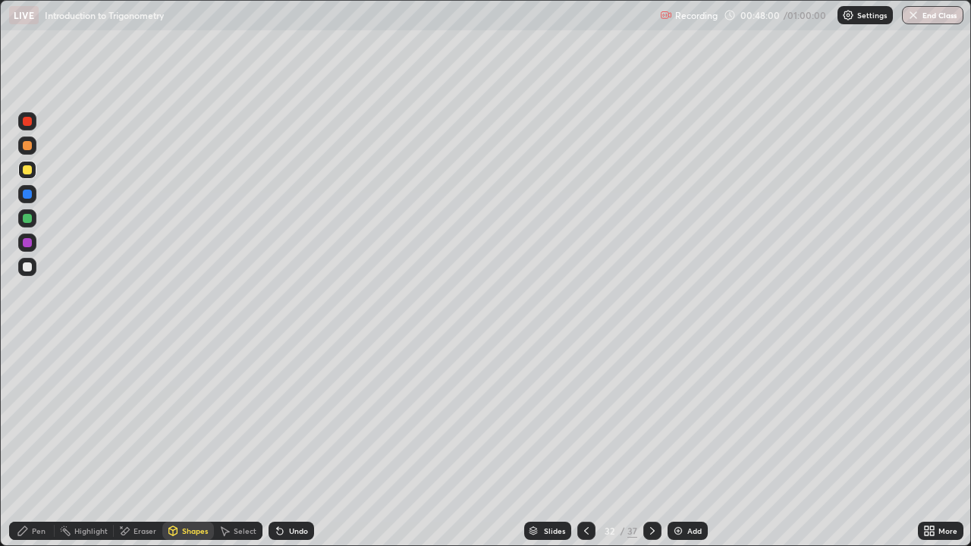
click at [34, 408] on div "Pen" at bounding box center [39, 531] width 14 height 8
click at [25, 195] on div at bounding box center [27, 194] width 9 height 9
click at [201, 408] on div "Shapes" at bounding box center [195, 531] width 26 height 8
click at [200, 408] on div "Shapes" at bounding box center [195, 531] width 26 height 8
click at [42, 408] on div "Pen" at bounding box center [39, 531] width 14 height 8
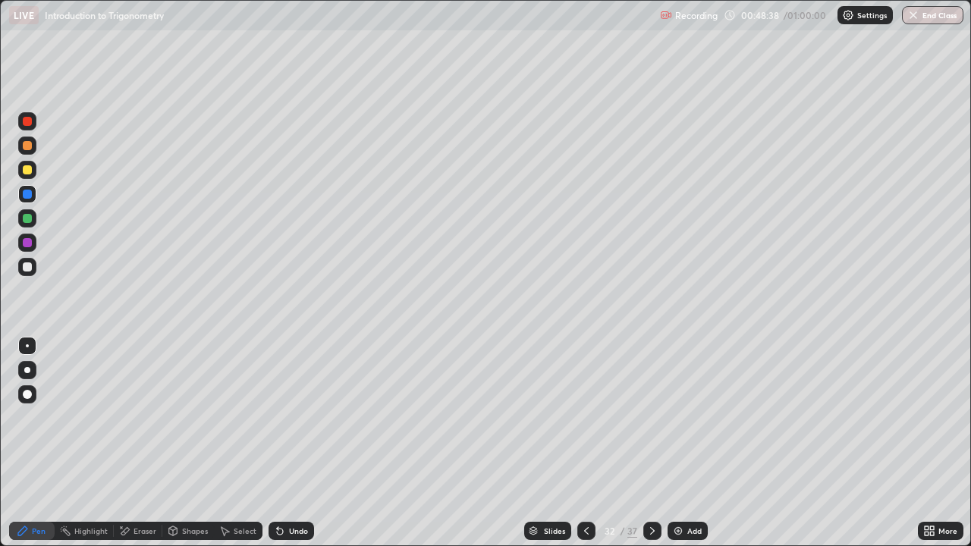
click at [24, 270] on div at bounding box center [27, 267] width 9 height 9
click at [98, 408] on div "Highlight" at bounding box center [90, 531] width 33 height 8
click at [27, 408] on icon at bounding box center [27, 455] width 12 height 12
click at [26, 408] on icon at bounding box center [22, 531] width 9 height 9
click at [31, 408] on div "Pen" at bounding box center [32, 531] width 46 height 18
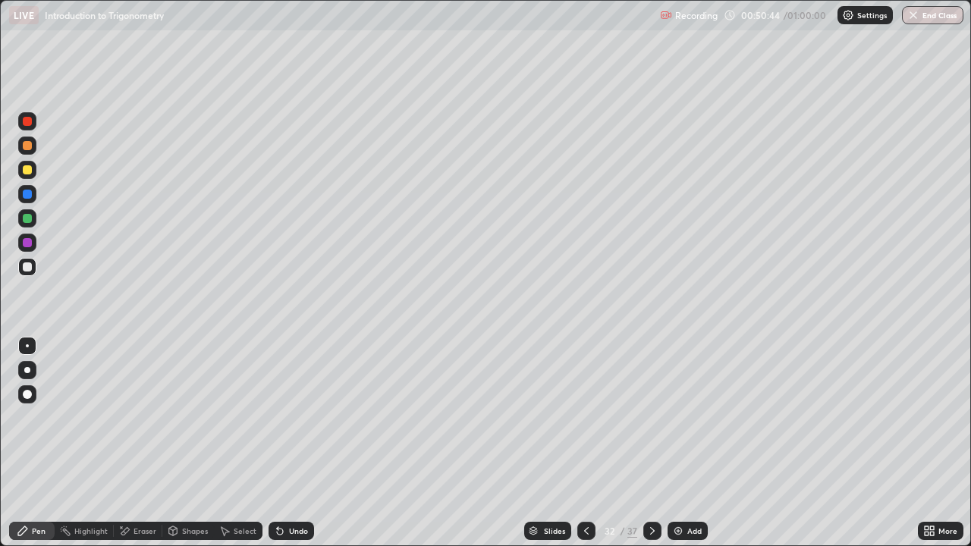
click at [27, 146] on div at bounding box center [27, 145] width 9 height 9
click at [651, 408] on icon at bounding box center [653, 531] width 12 height 12
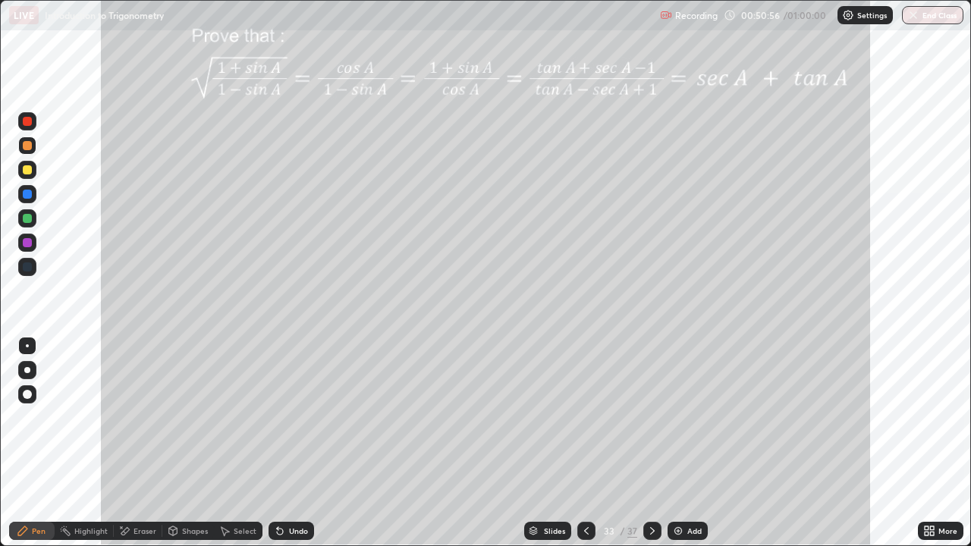
click at [24, 170] on div at bounding box center [27, 169] width 9 height 9
